Goal: Navigation & Orientation: Find specific page/section

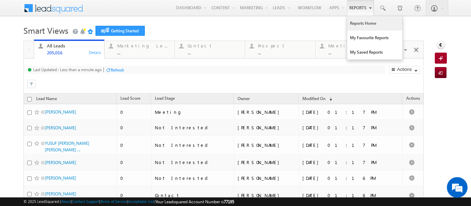
click at [355, 26] on link "Reports Home" at bounding box center [374, 23] width 55 height 14
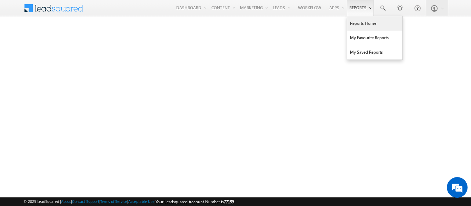
click at [357, 23] on link "Reports Home" at bounding box center [374, 23] width 55 height 14
